Goal: Task Accomplishment & Management: Complete application form

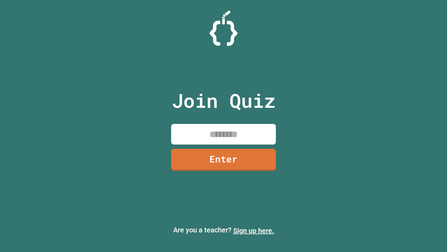
click at [254, 230] on link "Sign up here." at bounding box center [254, 230] width 41 height 8
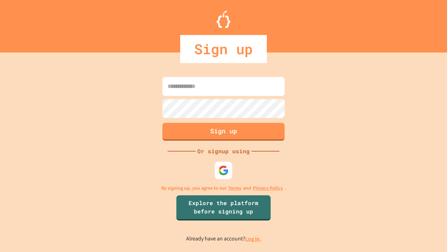
click at [254, 238] on link "Log in." at bounding box center [253, 238] width 16 height 7
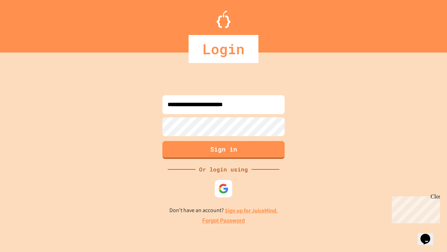
type input "**********"
